Goal: Transaction & Acquisition: Purchase product/service

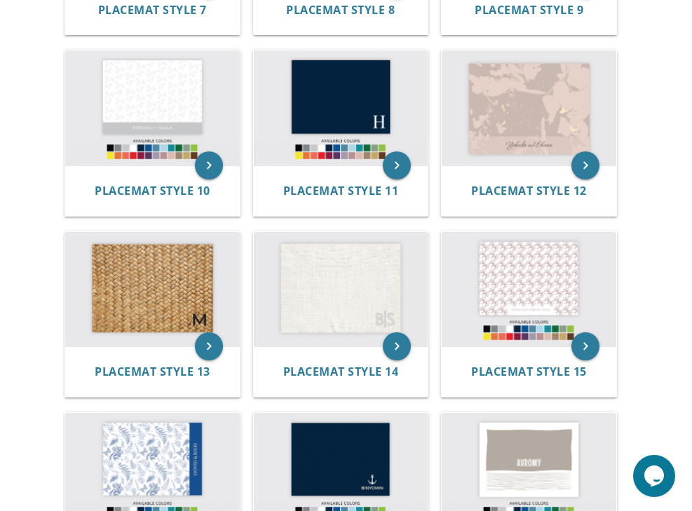
scroll to position [912, 0]
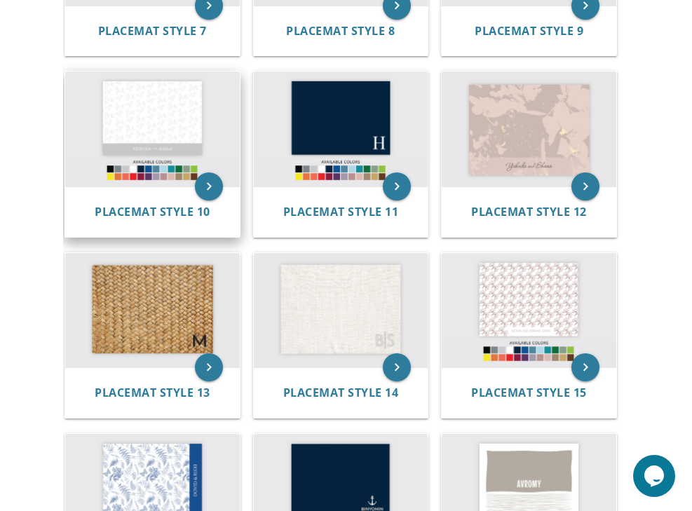
click at [159, 94] on img at bounding box center [152, 129] width 175 height 115
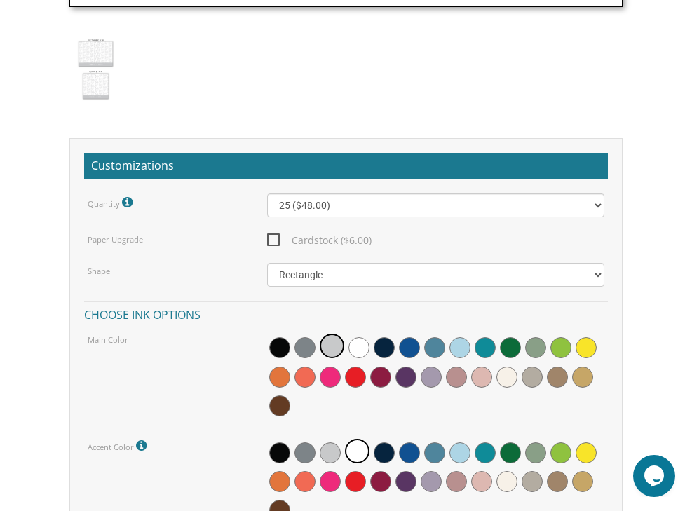
scroll to position [1263, 0]
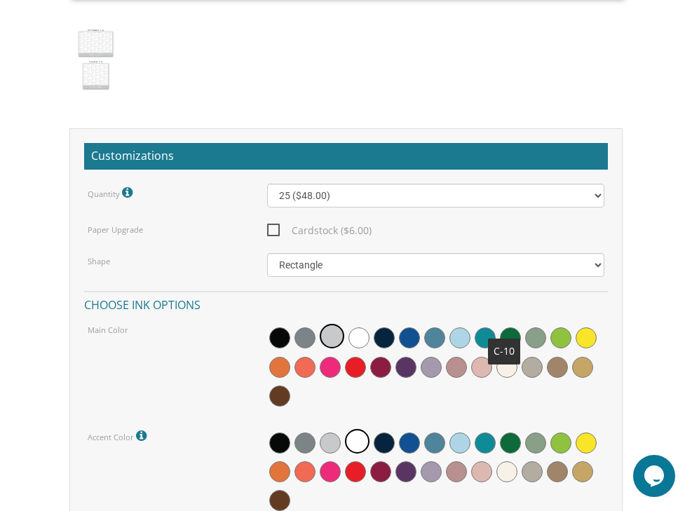
click at [506, 328] on span at bounding box center [510, 338] width 21 height 21
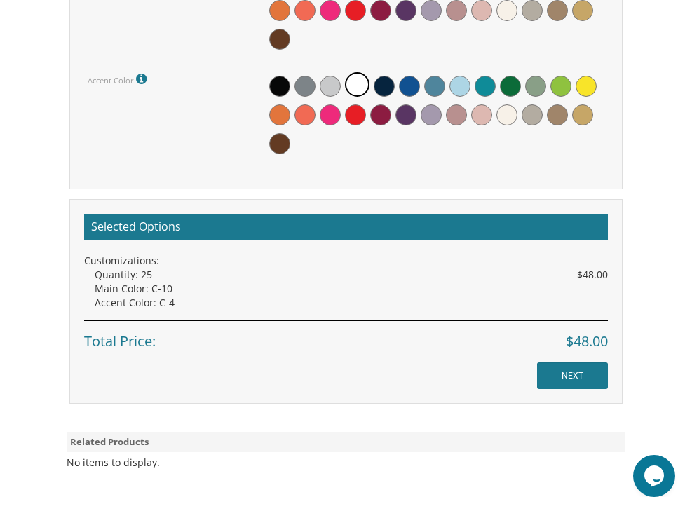
scroll to position [1684, 0]
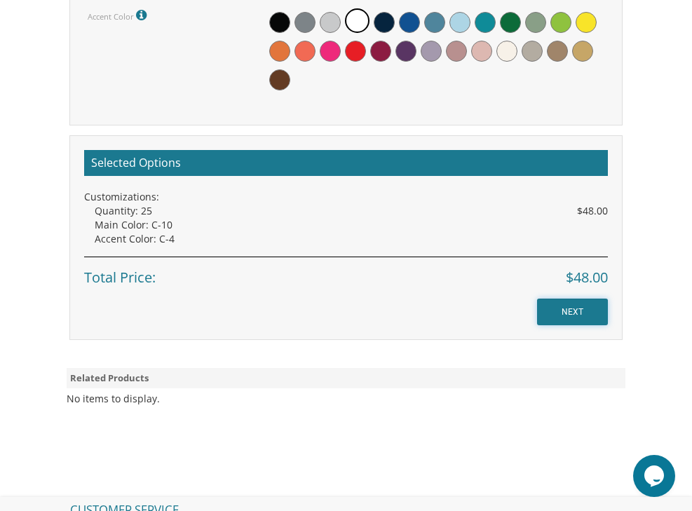
click at [577, 299] on input "NEXT" at bounding box center [572, 312] width 71 height 27
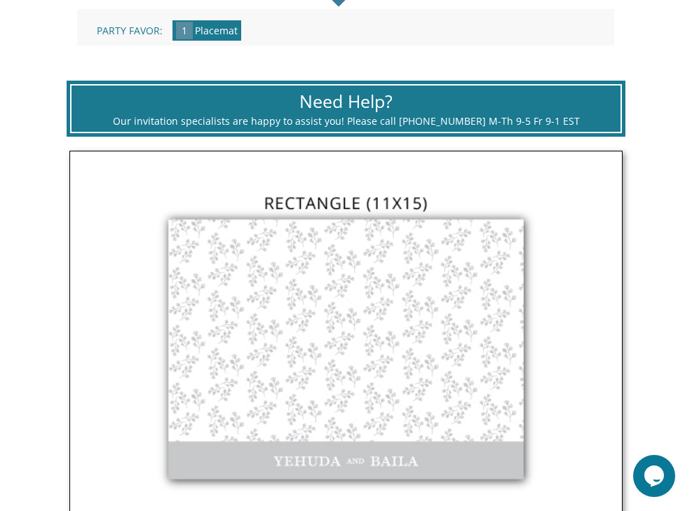
scroll to position [421, 0]
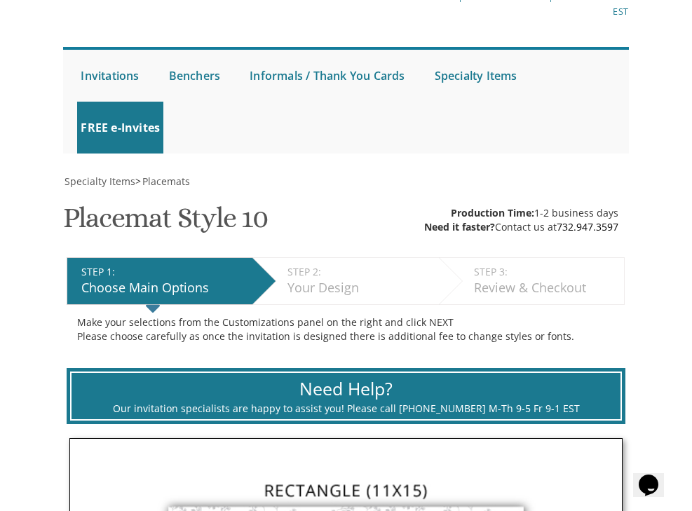
scroll to position [70, 0]
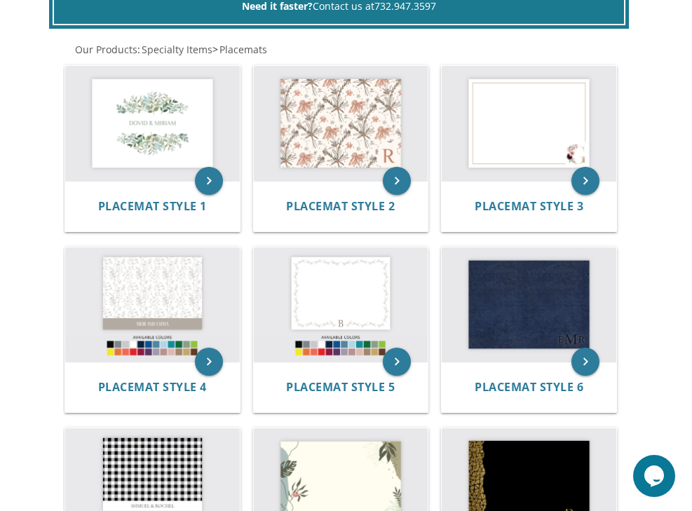
scroll to position [353, 0]
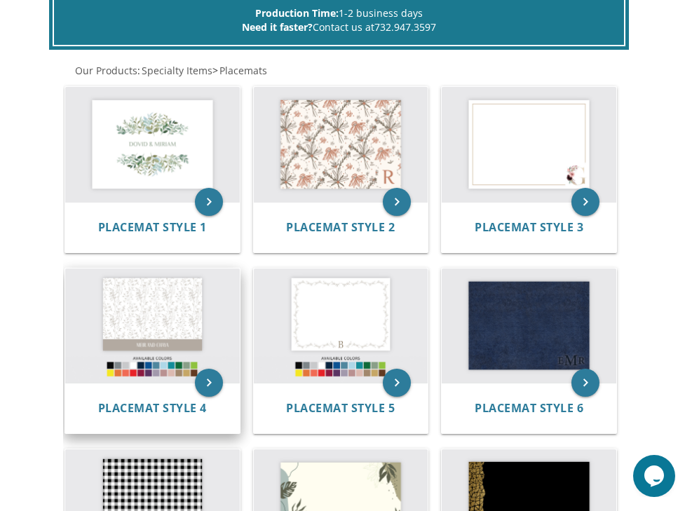
click at [147, 269] on img at bounding box center [152, 326] width 175 height 115
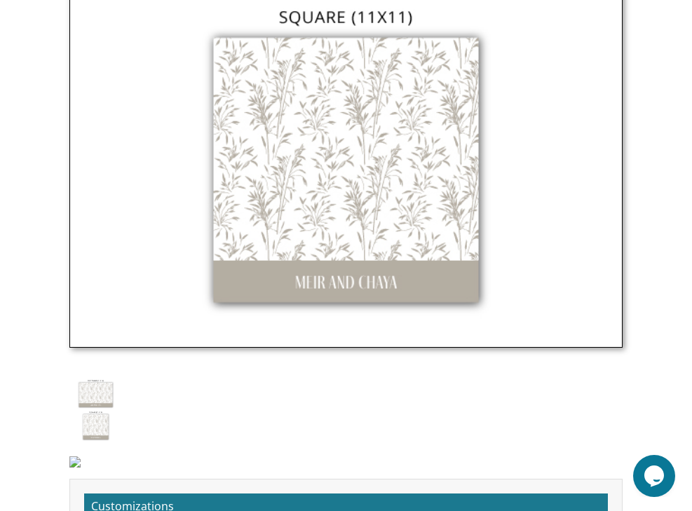
scroll to position [1192, 0]
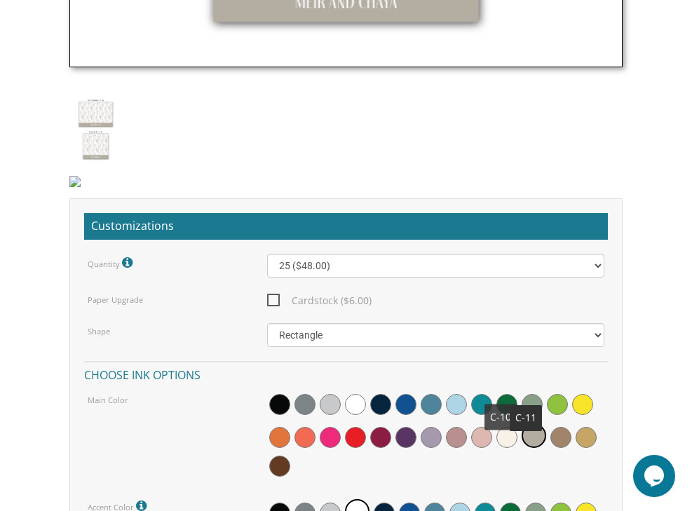
click at [502, 394] on span at bounding box center [507, 404] width 21 height 21
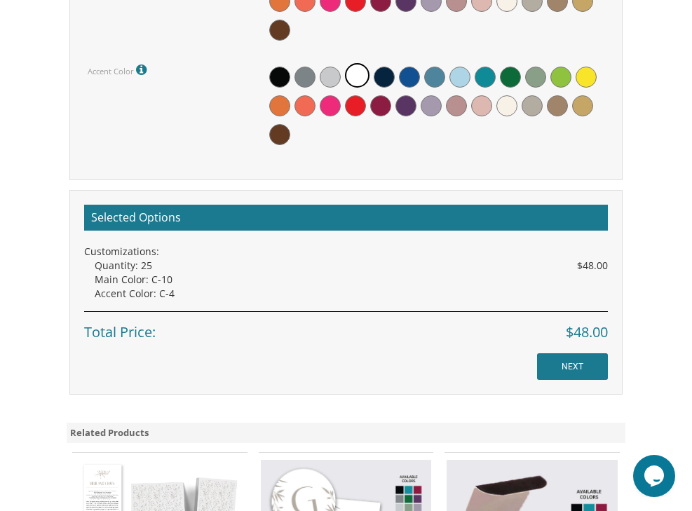
scroll to position [1674, 0]
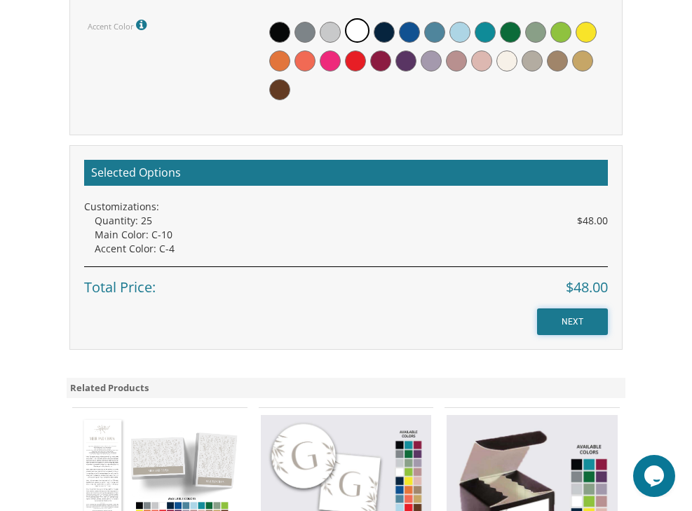
click at [602, 309] on input "NEXT" at bounding box center [572, 322] width 71 height 27
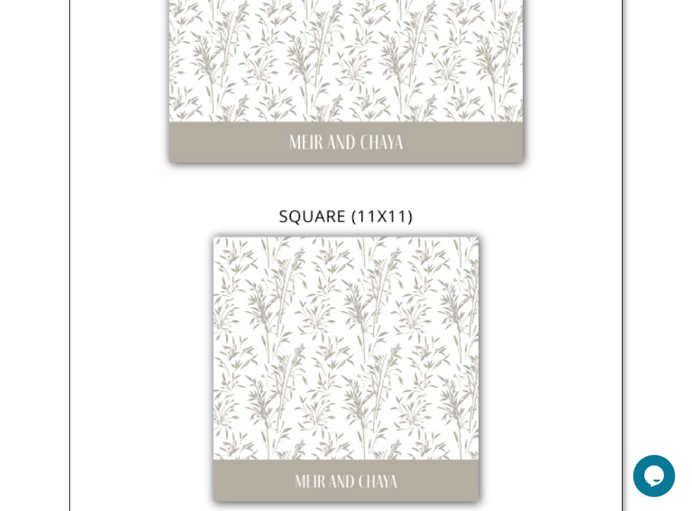
scroll to position [842, 0]
